Goal: Task Accomplishment & Management: Use online tool/utility

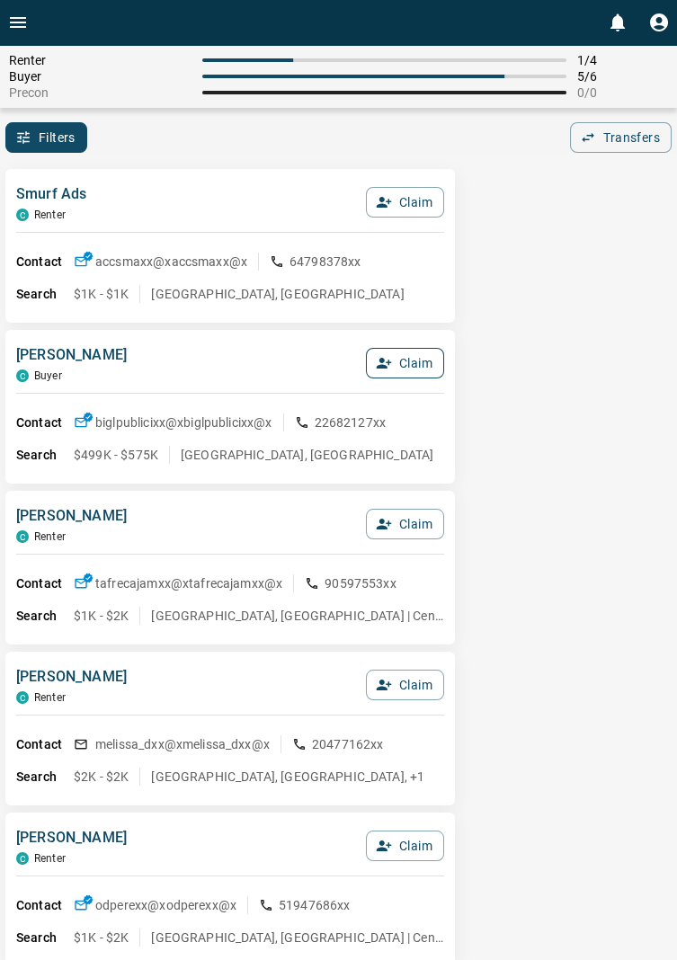
click at [424, 365] on button "Claim" at bounding box center [405, 363] width 78 height 31
click at [410, 365] on button "Confirm Claim" at bounding box center [380, 363] width 129 height 31
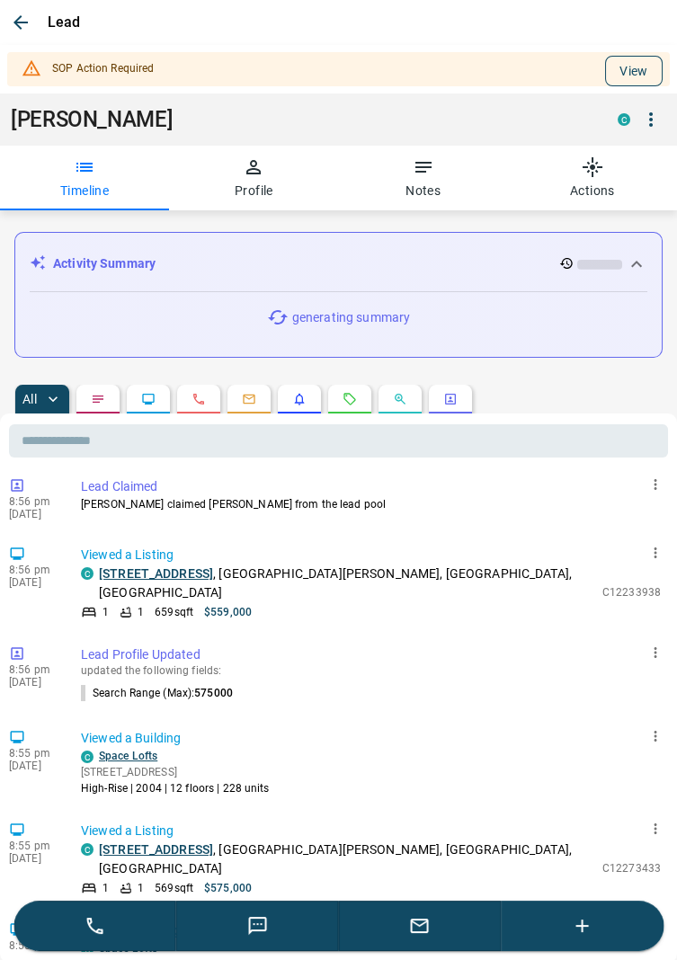
click at [636, 64] on button "View" at bounding box center [634, 71] width 58 height 31
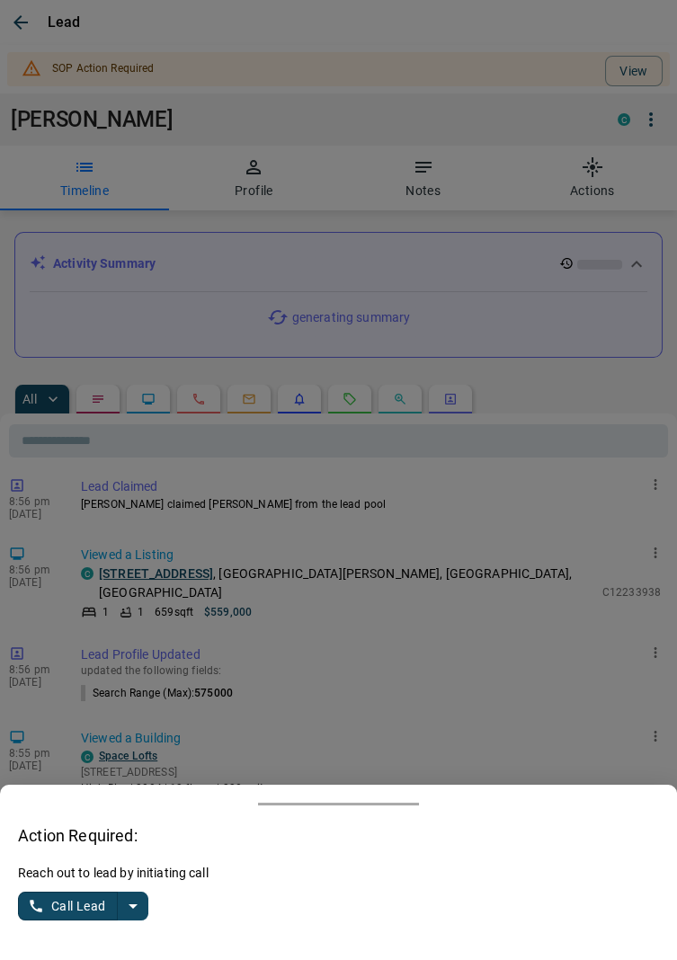
click at [144, 907] on button "split button" at bounding box center [133, 906] width 31 height 29
click at [121, 878] on li "Log Manual Call" at bounding box center [85, 871] width 110 height 27
click at [70, 898] on button "Log Manual Call" at bounding box center [77, 906] width 119 height 29
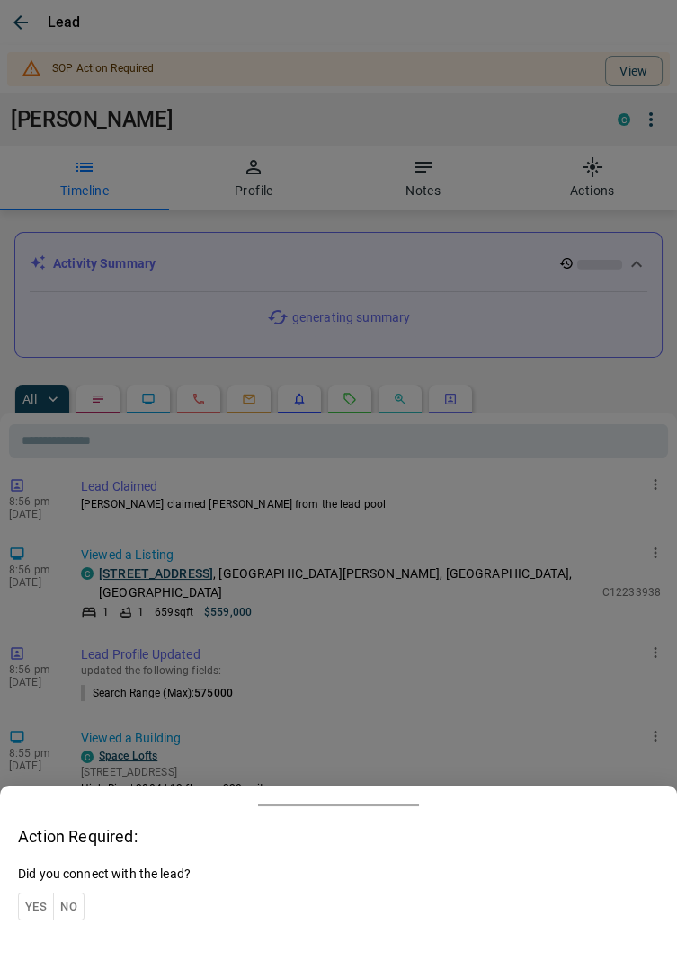
click at [28, 903] on button "Yes" at bounding box center [36, 907] width 36 height 28
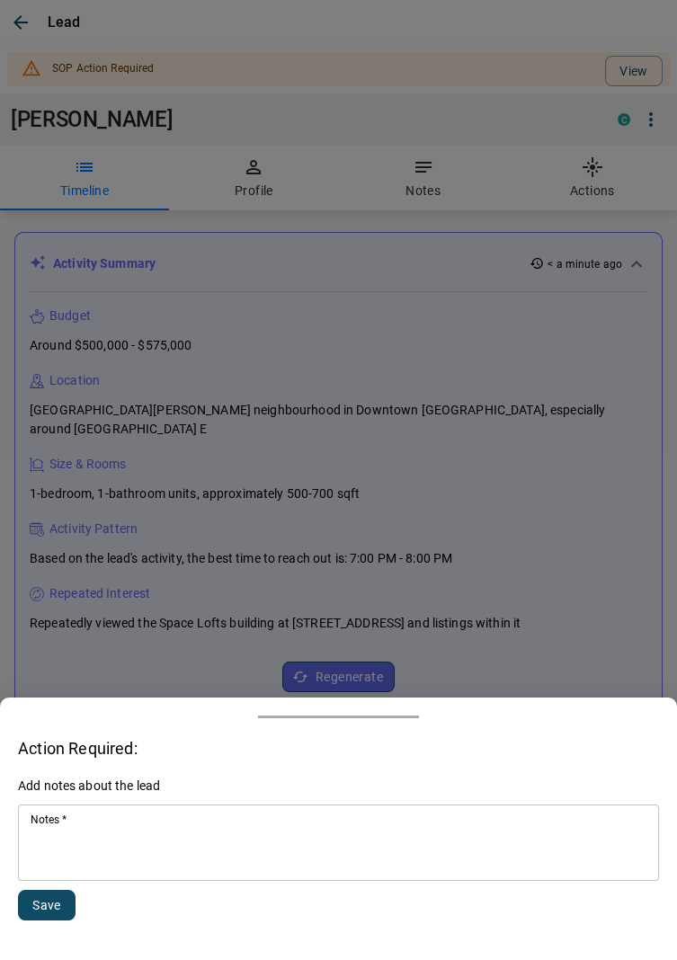
click at [97, 843] on textarea "Notes   *" at bounding box center [339, 843] width 616 height 61
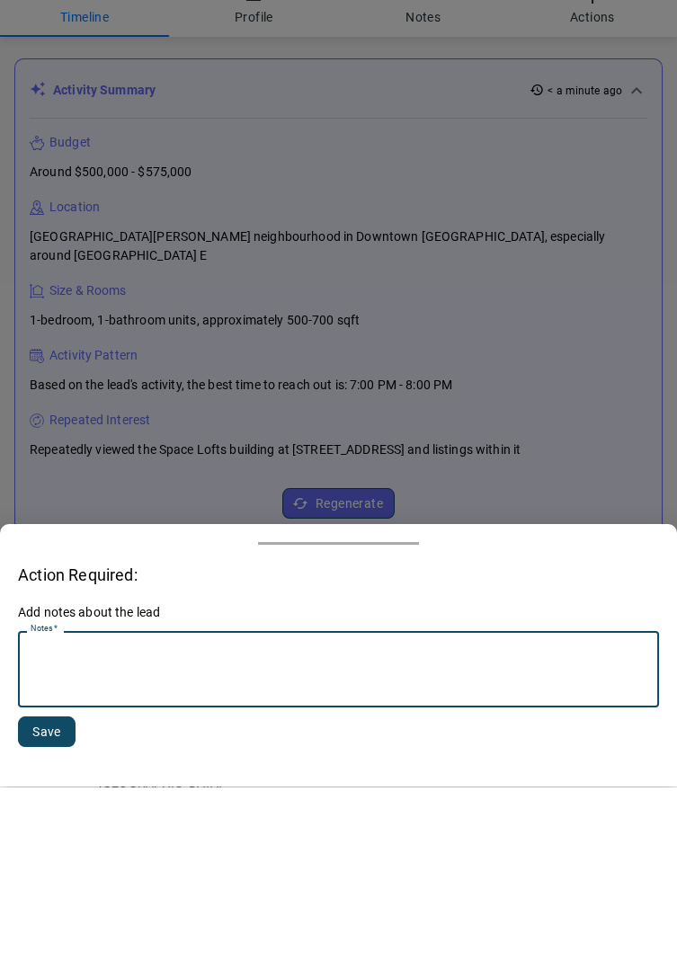
scroll to position [208, 0]
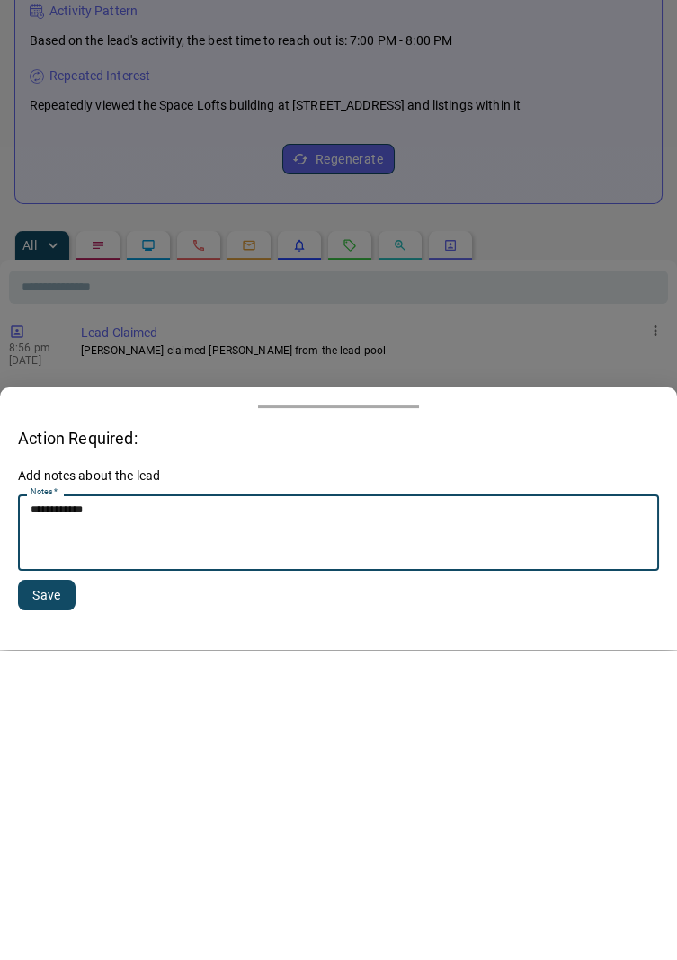
type textarea "**********"
click at [60, 904] on button "Save" at bounding box center [47, 905] width 58 height 31
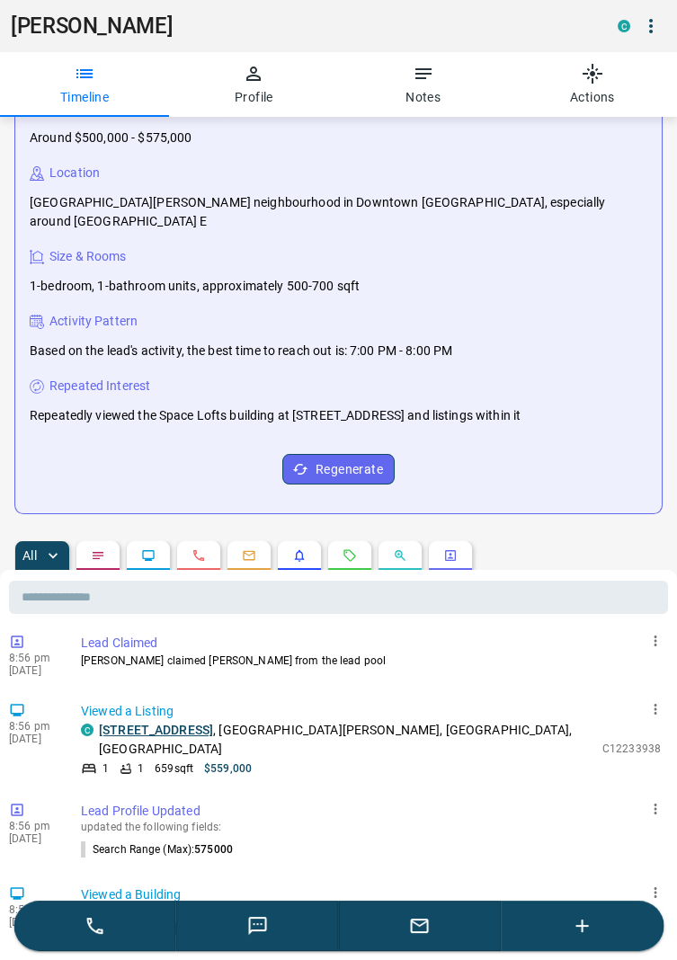
scroll to position [0, 0]
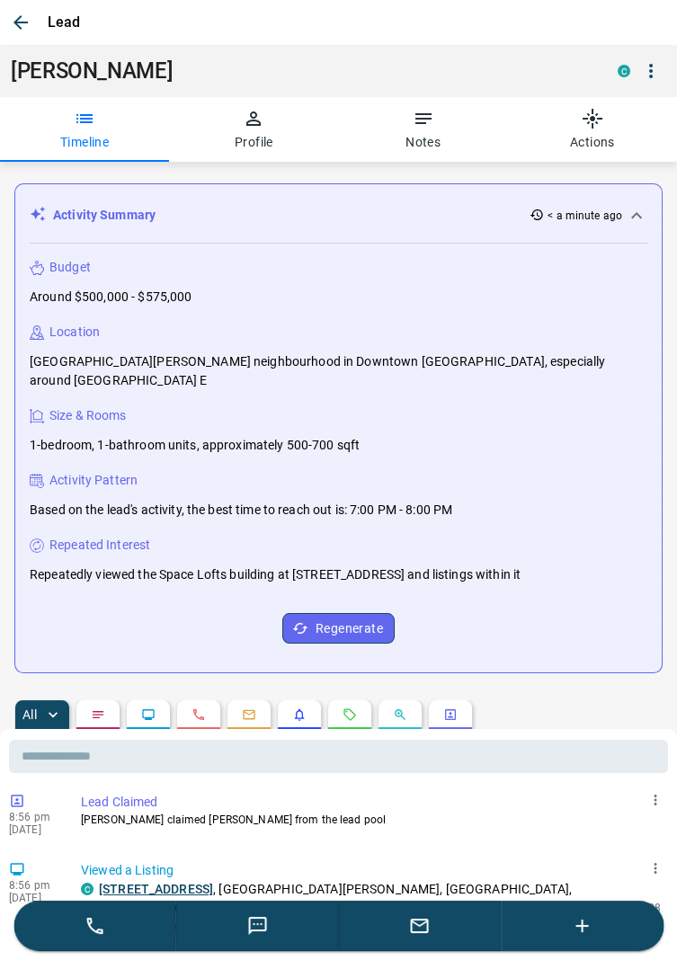
click at [22, 22] on icon "button" at bounding box center [20, 22] width 14 height 14
